Goal: Communication & Community: Answer question/provide support

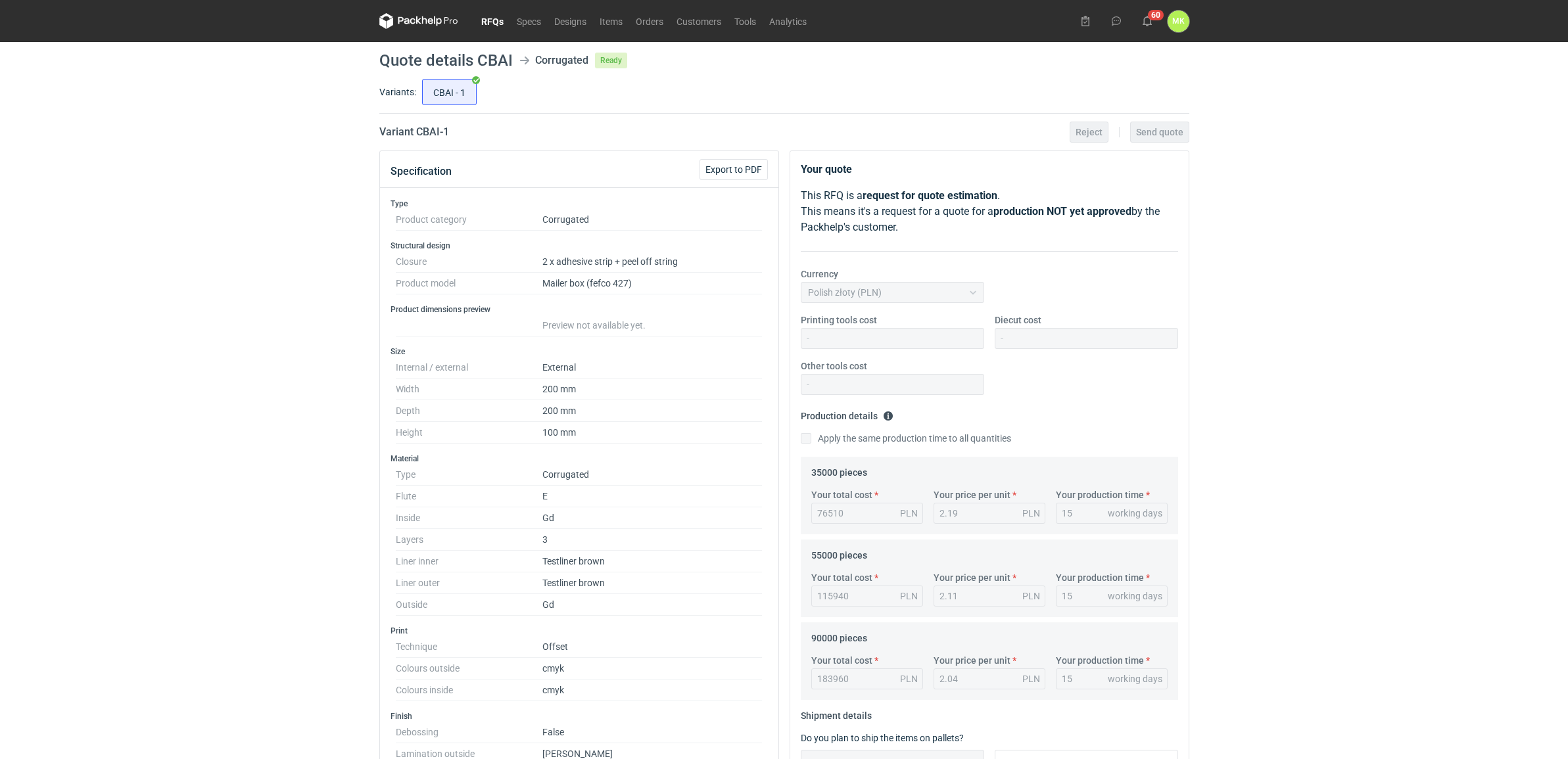
click at [497, 33] on nav "RFQs Specs Designs Items Orders Customers Tools Analytics" at bounding box center [596, 21] width 434 height 42
click at [494, 7] on nav "RFQs Specs Designs Items Orders Customers Tools Analytics" at bounding box center [596, 21] width 434 height 42
click at [494, 23] on link "RFQs" at bounding box center [492, 21] width 36 height 16
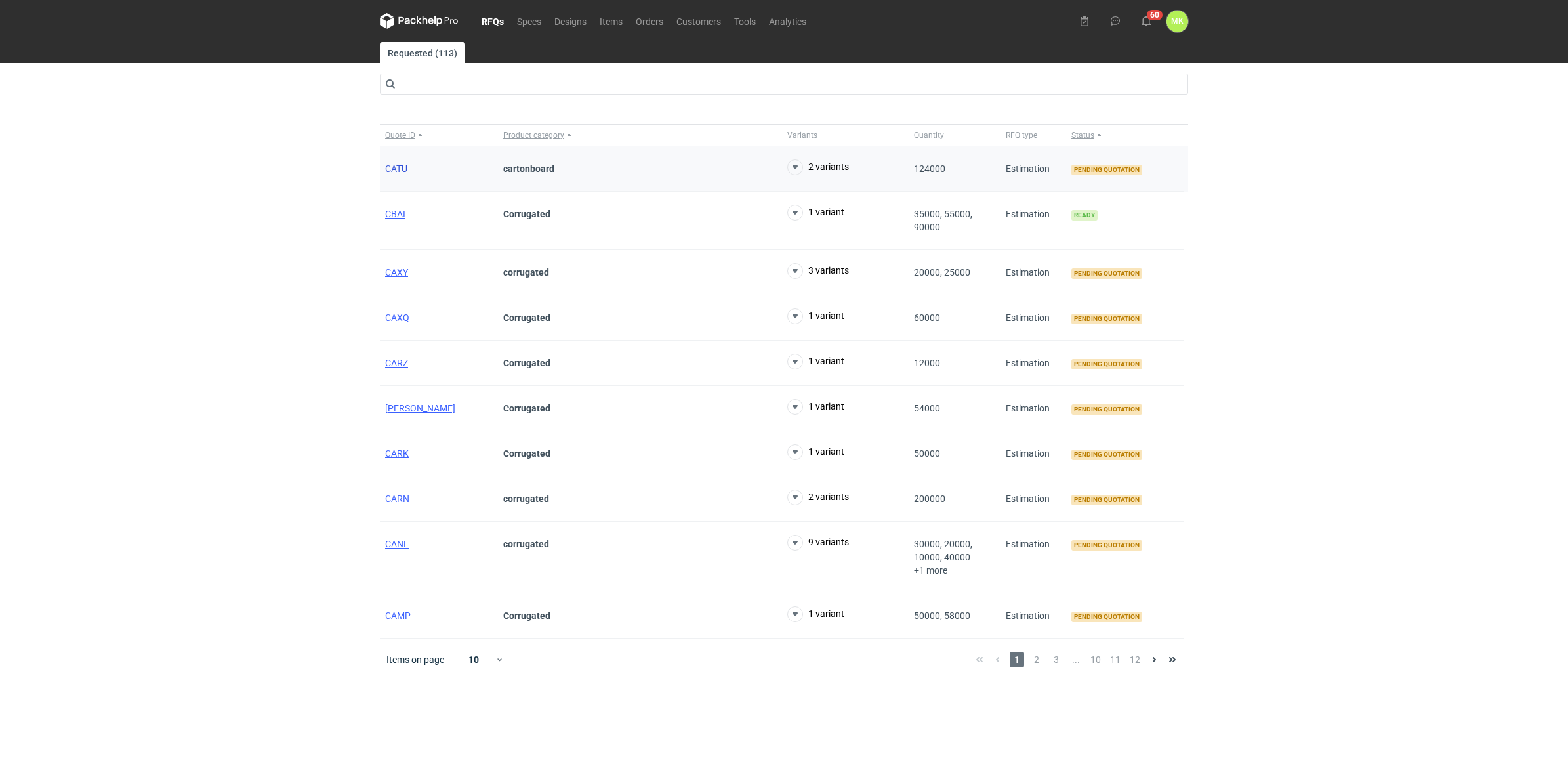
click at [396, 169] on span "CATU" at bounding box center [396, 169] width 22 height 11
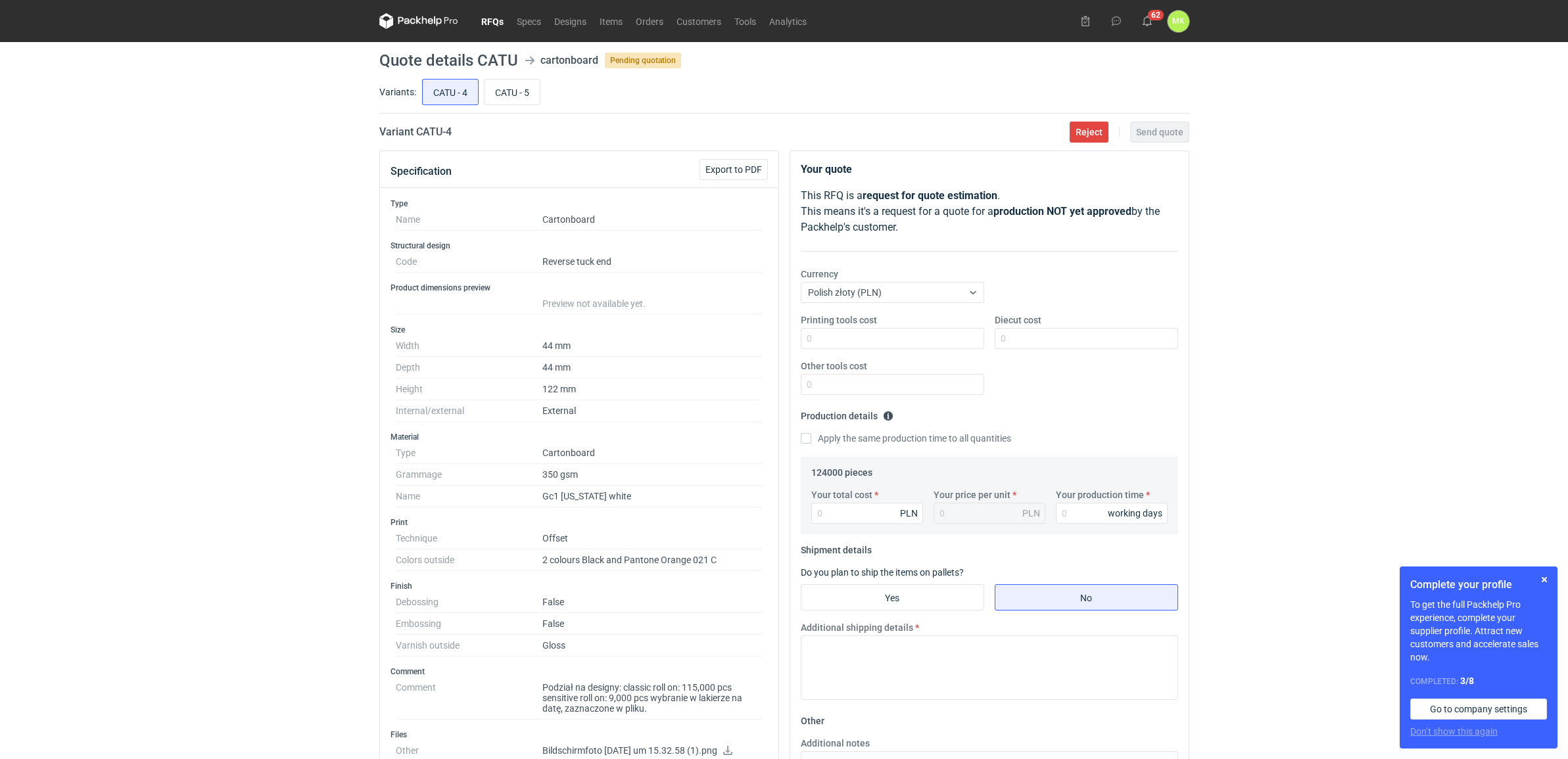
scroll to position [378, 0]
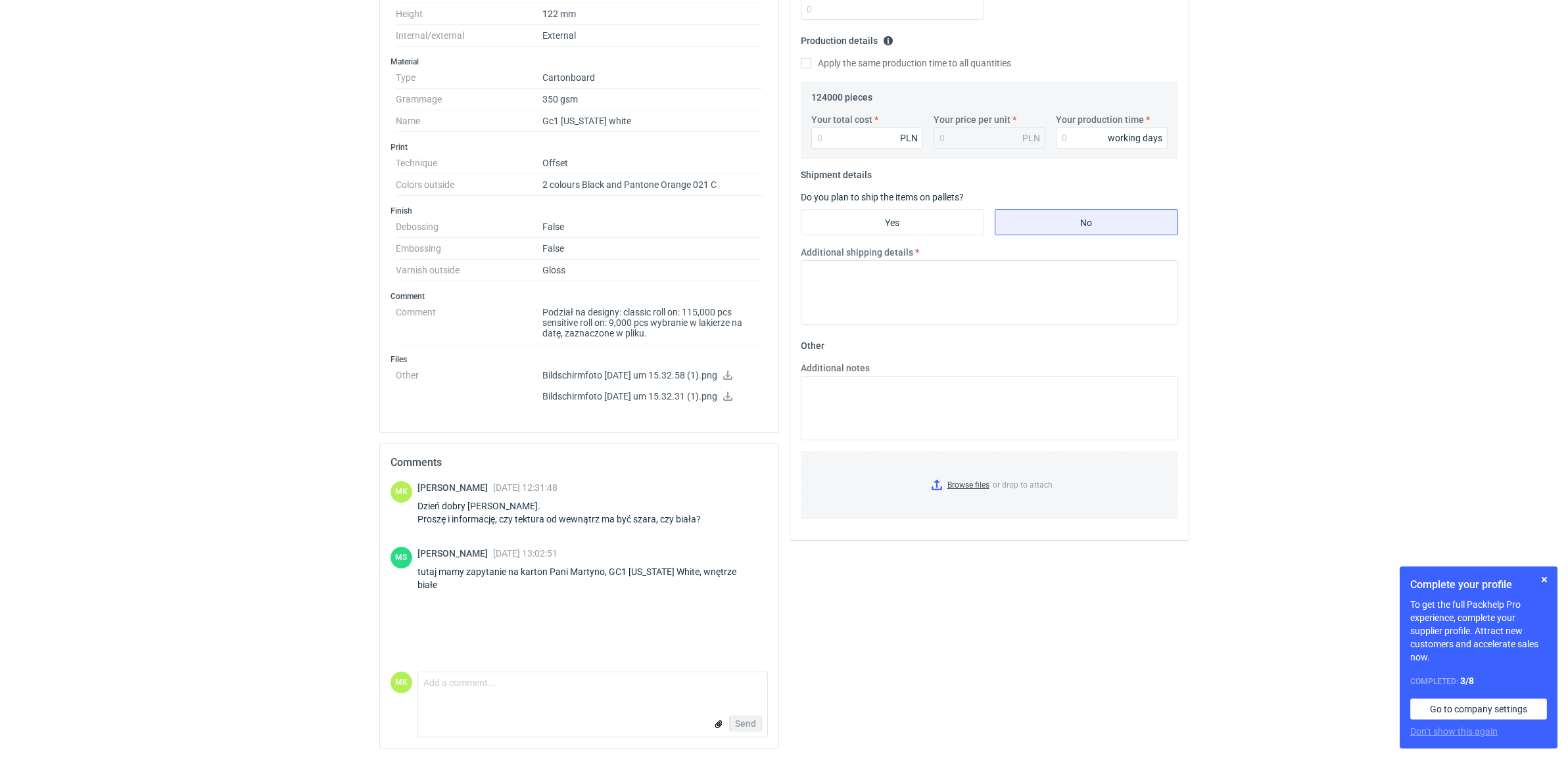
click at [534, 718] on div "Send" at bounding box center [592, 723] width 349 height 26
drag, startPoint x: 533, startPoint y: 701, endPoint x: 524, endPoint y: 698, distance: 9.5
click at [533, 701] on form "Comment message Send" at bounding box center [592, 704] width 350 height 65
click at [438, 687] on textarea "Comment message" at bounding box center [592, 686] width 349 height 28
type textarea "Dziękuję. Wprowadzam do wyceny, wrócę po weekendzie z ofertą."
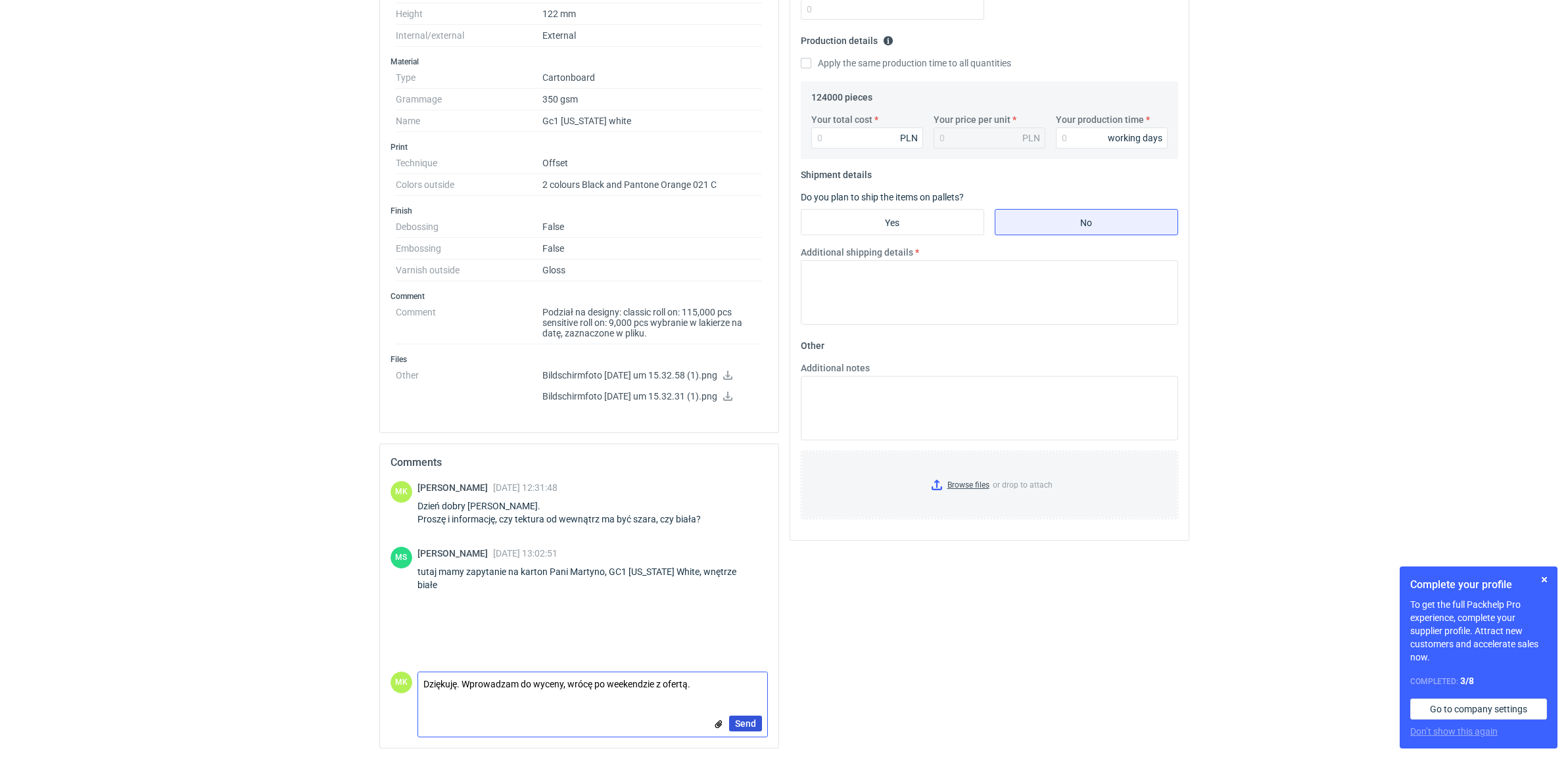
click at [730, 730] on button "Send" at bounding box center [746, 724] width 33 height 16
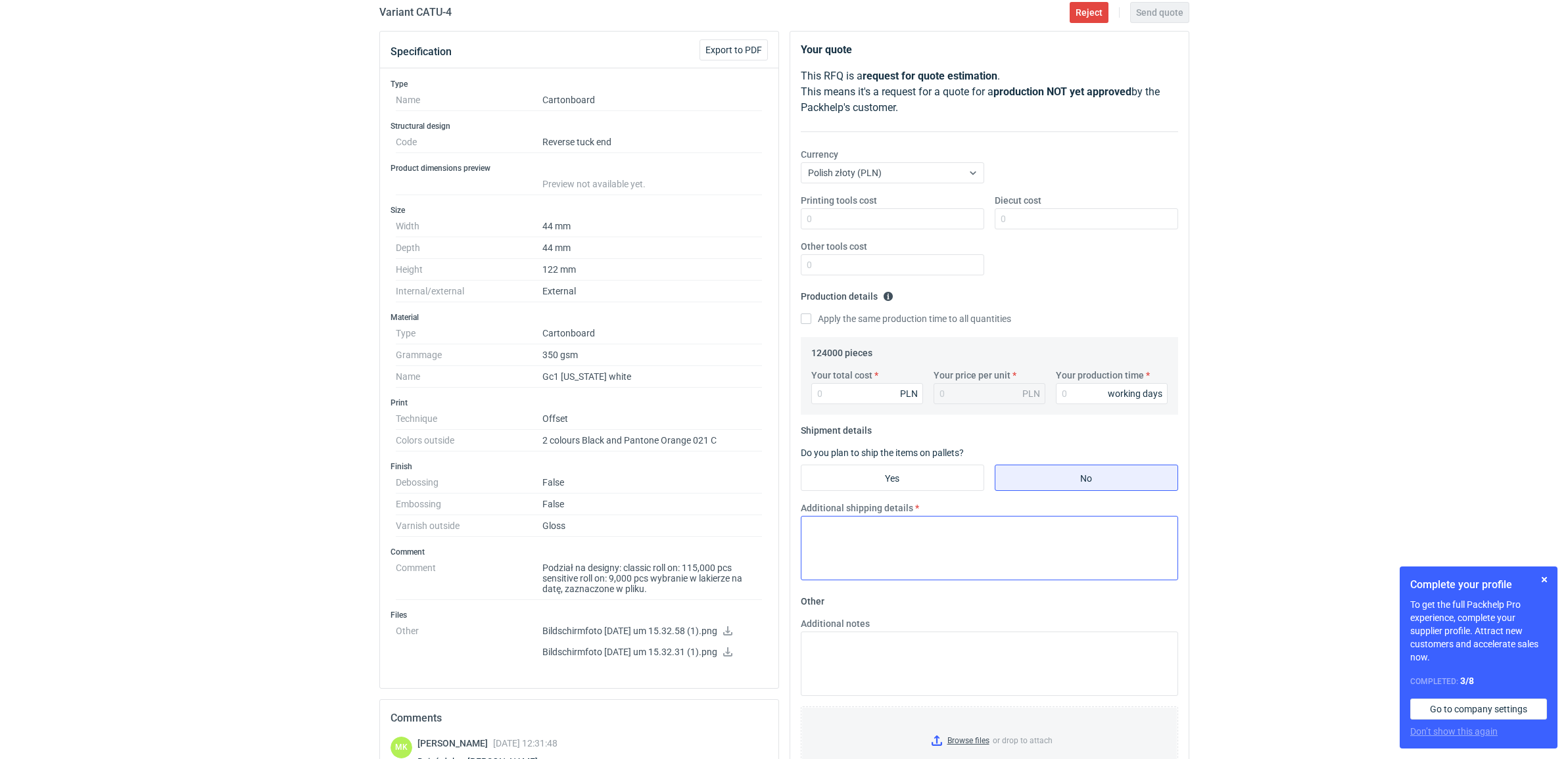
scroll to position [0, 0]
